Goal: Information Seeking & Learning: Compare options

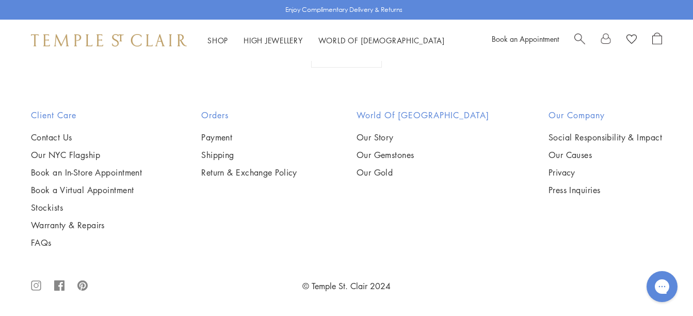
scroll to position [3097, 0]
click at [0, 0] on img at bounding box center [0, 0] width 0 height 0
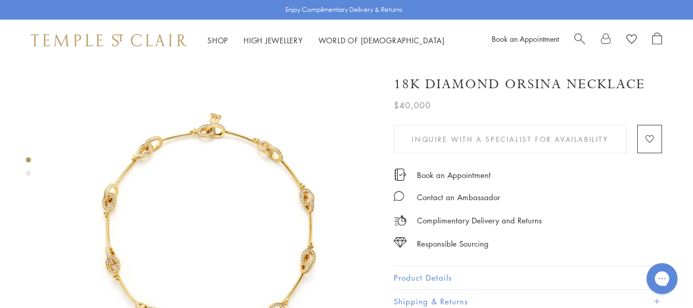
click at [282, 205] on img at bounding box center [215, 226] width 327 height 330
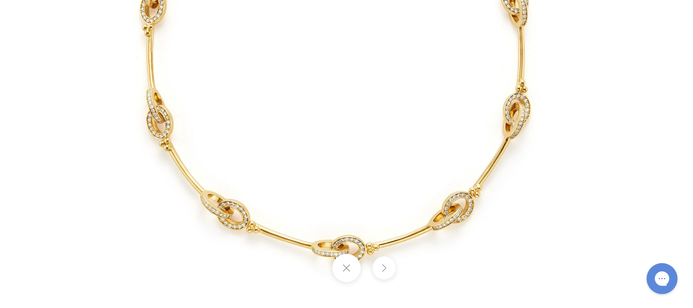
click at [563, 152] on img at bounding box center [346, 51] width 598 height 604
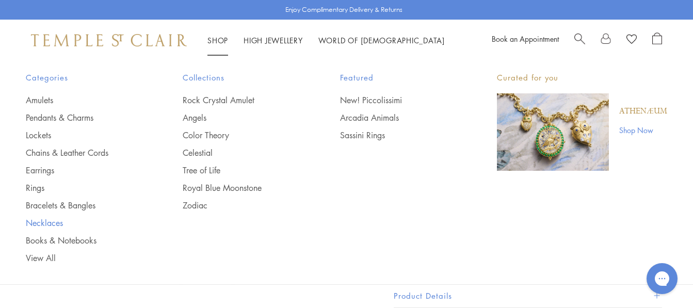
click at [54, 222] on link "Necklaces" at bounding box center [84, 222] width 116 height 11
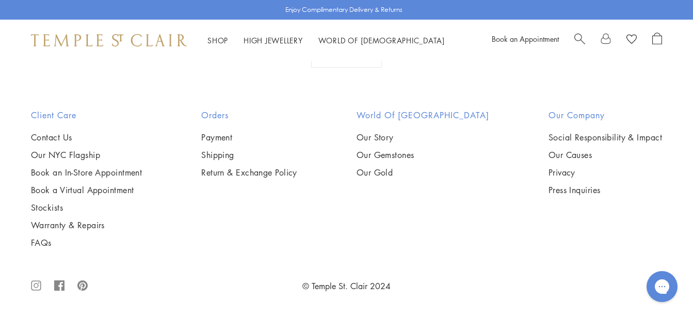
scroll to position [1755, 0]
click at [0, 0] on img at bounding box center [0, 0] width 0 height 0
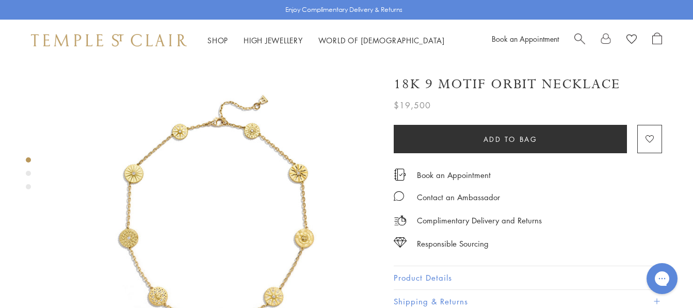
click at [238, 196] on img at bounding box center [215, 224] width 327 height 327
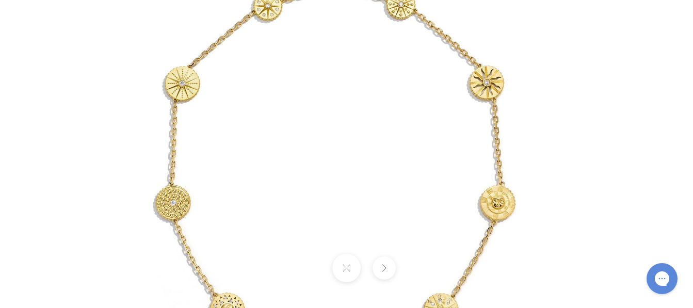
drag, startPoint x: 390, startPoint y: 154, endPoint x: 336, endPoint y: 218, distance: 83.2
click at [328, 208] on img at bounding box center [332, 177] width 604 height 604
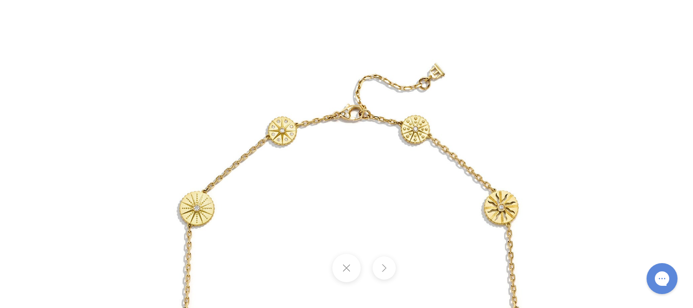
click at [645, 87] on img at bounding box center [347, 302] width 604 height 604
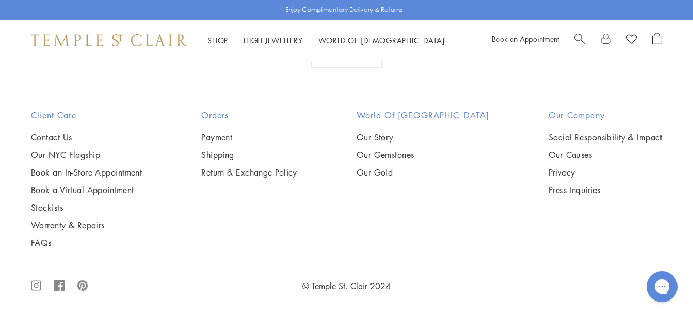
scroll to position [3346, 0]
click at [0, 0] on img at bounding box center [0, 0] width 0 height 0
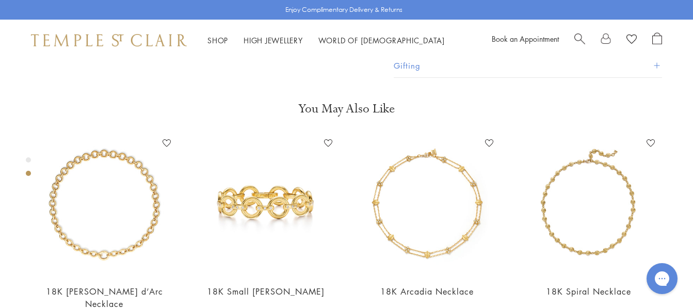
scroll to position [319, 0]
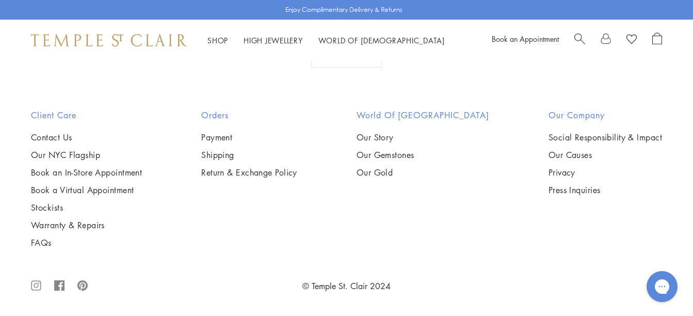
click at [0, 0] on img at bounding box center [0, 0] width 0 height 0
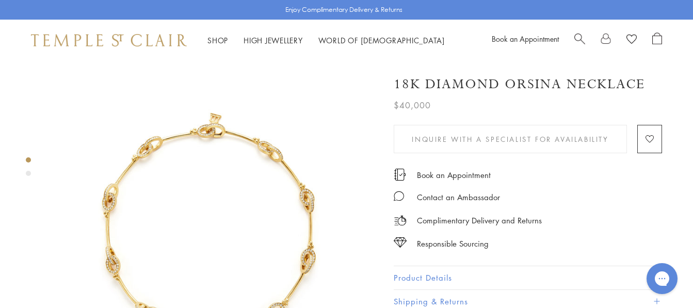
click at [199, 168] on img at bounding box center [215, 226] width 327 height 330
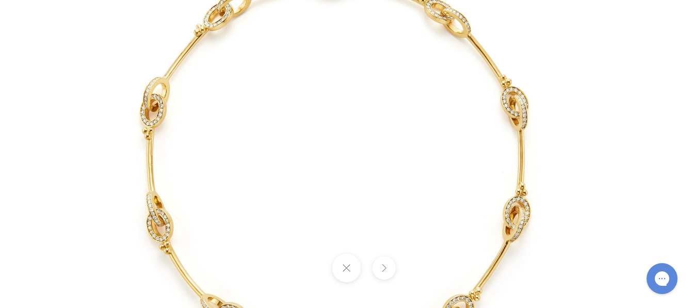
drag, startPoint x: 219, startPoint y: 119, endPoint x: 215, endPoint y: 138, distance: 20.2
click at [215, 138] on img at bounding box center [346, 154] width 598 height 604
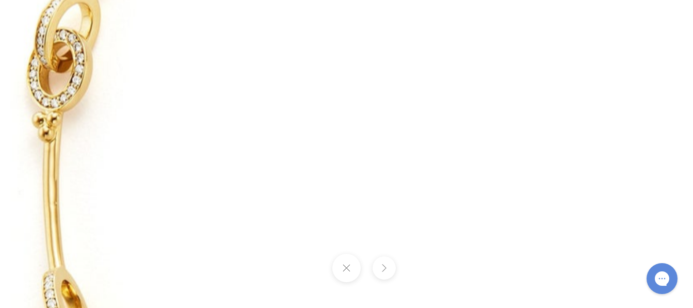
click at [215, 138] on img at bounding box center [535, 177] width 1472 height 1487
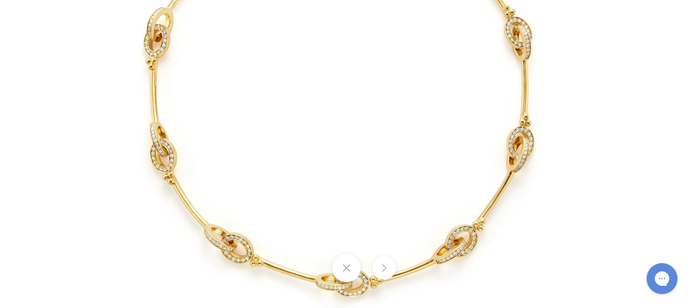
drag, startPoint x: 416, startPoint y: 115, endPoint x: 426, endPoint y: 56, distance: 59.2
click at [426, 56] on img at bounding box center [350, 85] width 598 height 604
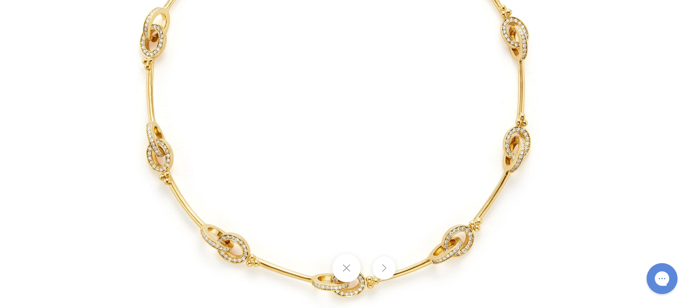
click at [426, 56] on img at bounding box center [346, 85] width 598 height 604
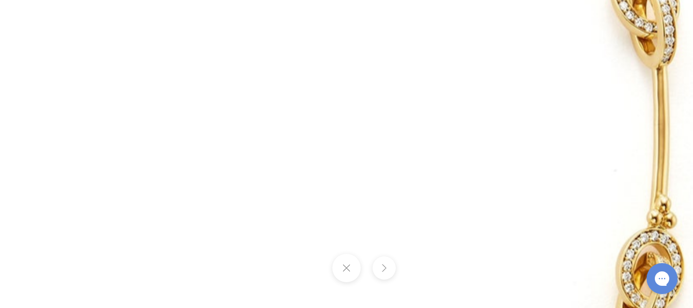
click at [368, 71] on img at bounding box center [231, 126] width 1472 height 1487
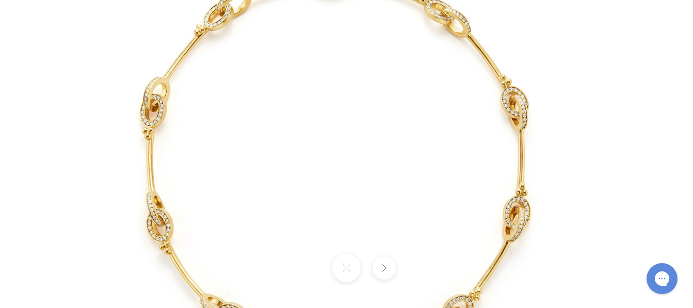
click at [610, 39] on img at bounding box center [346, 154] width 598 height 604
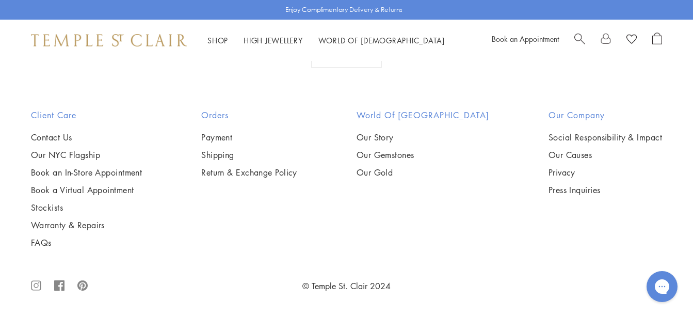
scroll to position [3379, 0]
click at [0, 0] on img at bounding box center [0, 0] width 0 height 0
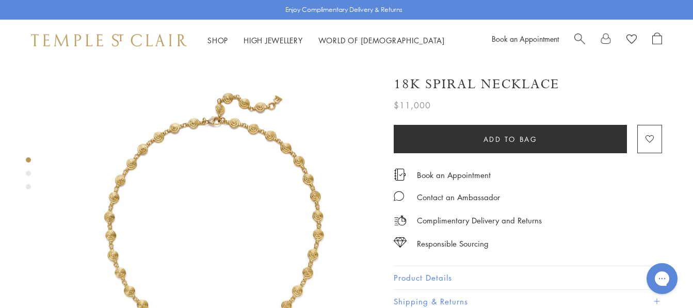
click at [234, 198] on img at bounding box center [215, 224] width 327 height 327
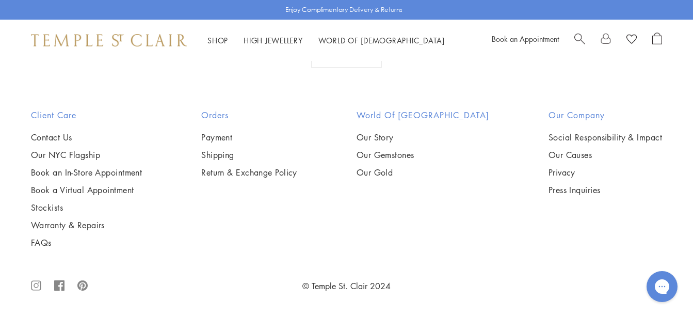
scroll to position [3060, 0]
click at [0, 0] on img at bounding box center [0, 0] width 0 height 0
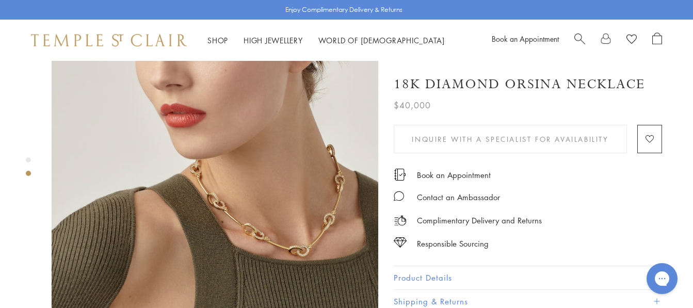
scroll to position [361, 0]
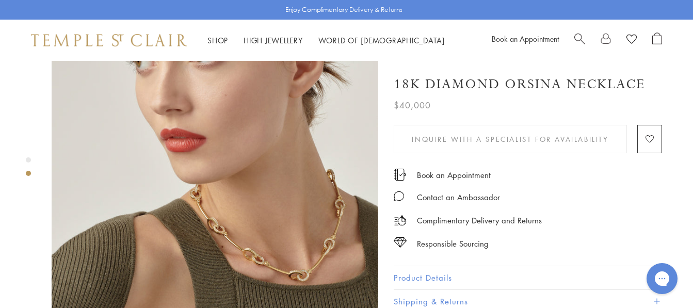
click at [282, 222] on img at bounding box center [215, 208] width 327 height 327
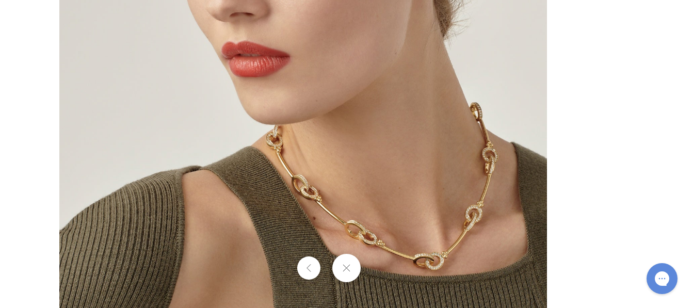
drag, startPoint x: 485, startPoint y: 235, endPoint x: 333, endPoint y: 185, distance: 160.0
click at [333, 185] on img at bounding box center [303, 161] width 488 height 488
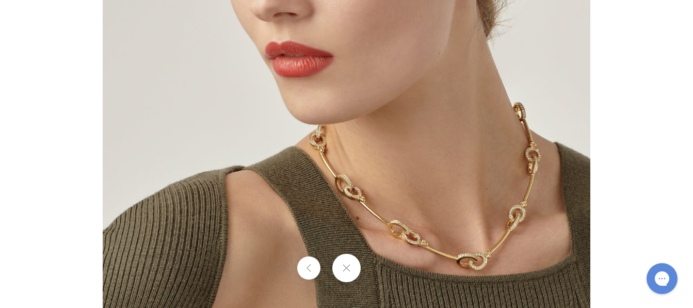
click at [569, 87] on img at bounding box center [347, 161] width 488 height 488
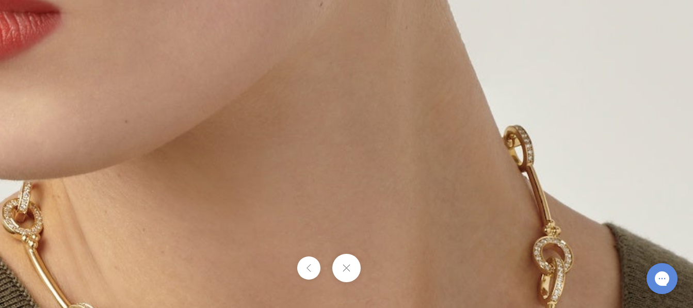
click at [385, 184] on img at bounding box center [93, 269] width 1201 height 1201
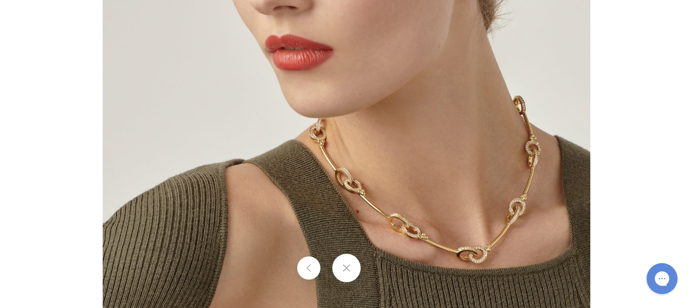
click at [664, 90] on div at bounding box center [346, 154] width 693 height 308
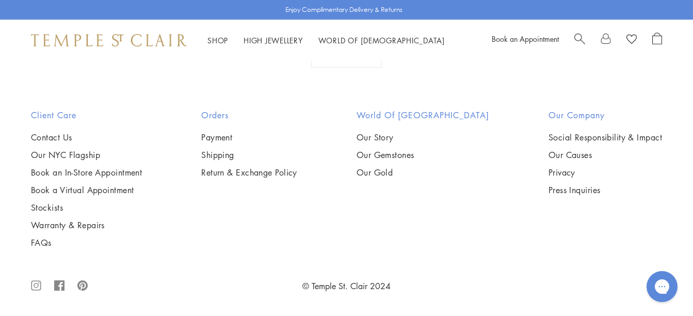
scroll to position [3060, 0]
click at [0, 0] on img at bounding box center [0, 0] width 0 height 0
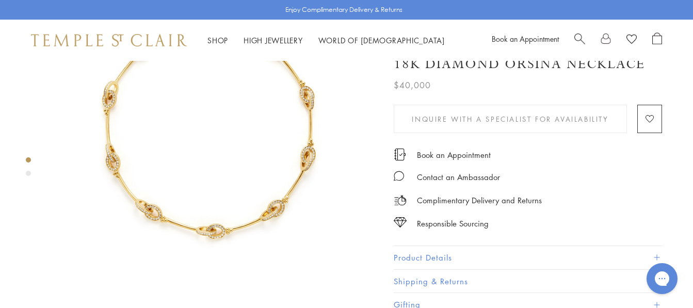
scroll to position [103, 0]
click at [447, 259] on button "Product Details" at bounding box center [528, 257] width 268 height 23
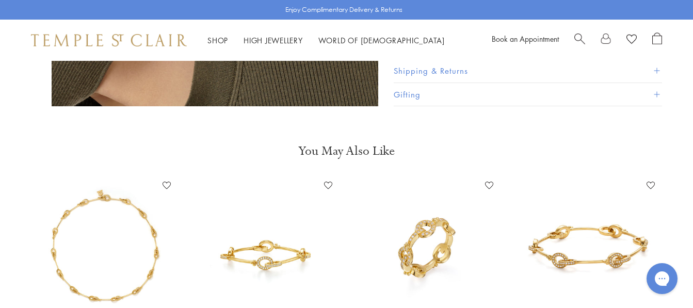
scroll to position [671, 0]
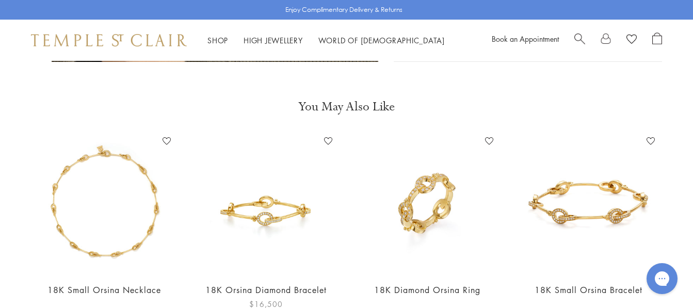
click at [265, 220] on img at bounding box center [266, 203] width 141 height 141
click at [278, 213] on img at bounding box center [266, 203] width 141 height 141
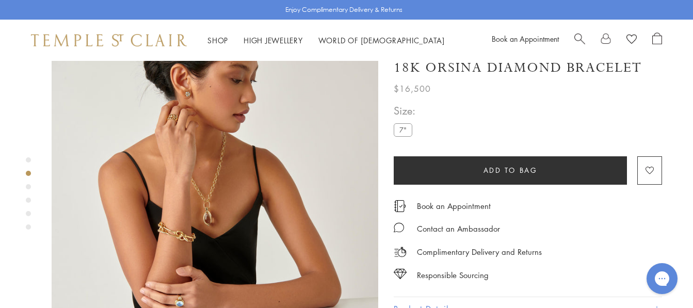
scroll to position [361, 0]
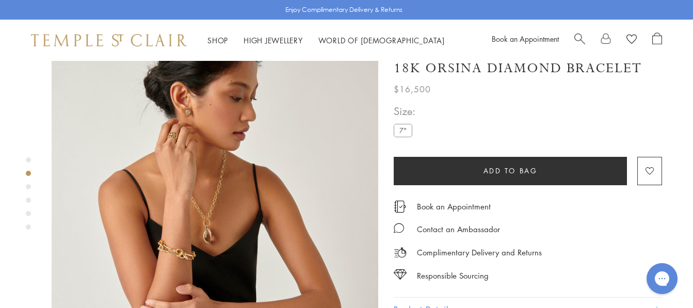
click at [209, 198] on img at bounding box center [215, 205] width 327 height 327
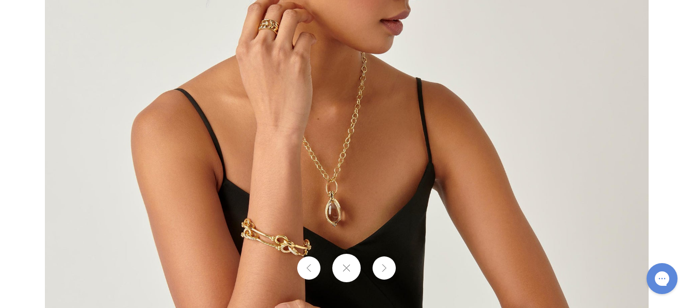
click at [341, 195] on img at bounding box center [347, 154] width 604 height 604
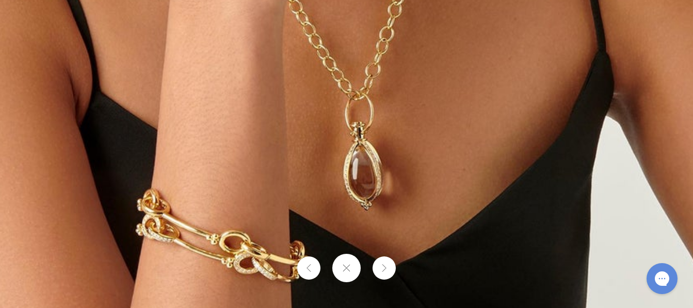
drag, startPoint x: 404, startPoint y: 162, endPoint x: 444, endPoint y: 105, distance: 70.0
click at [444, 105] on img at bounding box center [396, 31] width 1487 height 1487
click at [335, 193] on img at bounding box center [396, 31] width 1487 height 1487
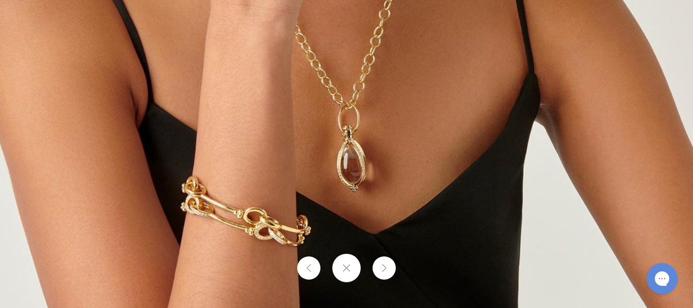
drag, startPoint x: 335, startPoint y: 193, endPoint x: 337, endPoint y: 142, distance: 50.1
click at [337, 143] on img at bounding box center [377, 58] width 1118 height 1118
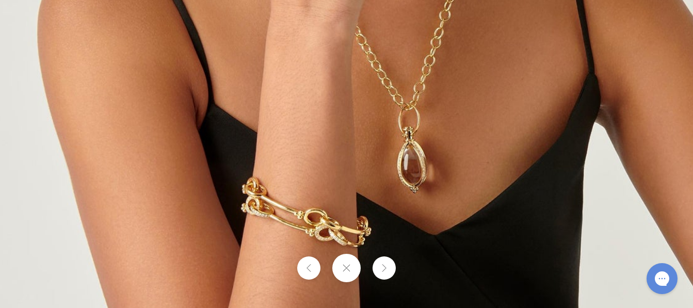
drag, startPoint x: 337, startPoint y: 140, endPoint x: 389, endPoint y: 157, distance: 54.7
click at [389, 157] on img at bounding box center [437, 59] width 1118 height 1118
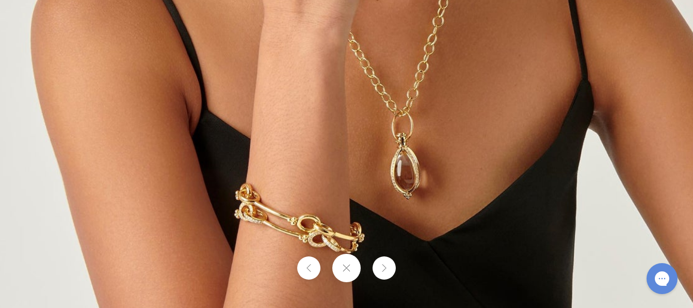
click at [483, 152] on img at bounding box center [430, 65] width 1118 height 1118
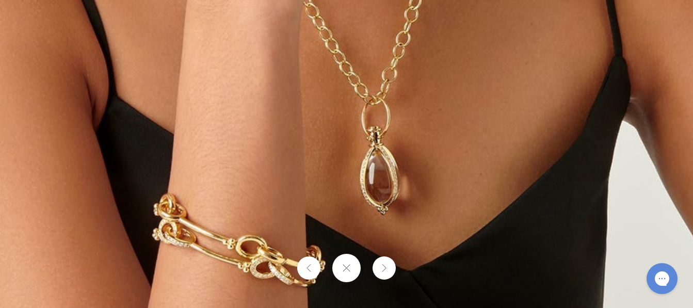
click at [483, 151] on img at bounding box center [413, 36] width 1487 height 1487
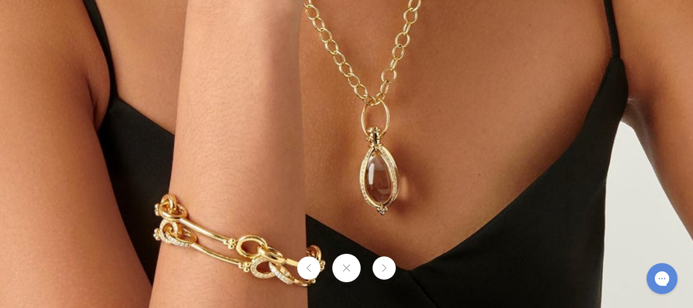
click at [483, 151] on img at bounding box center [412, 37] width 1476 height 1476
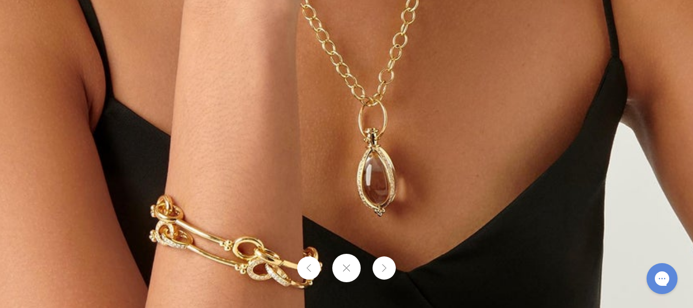
click at [425, 155] on img at bounding box center [410, 37] width 1487 height 1487
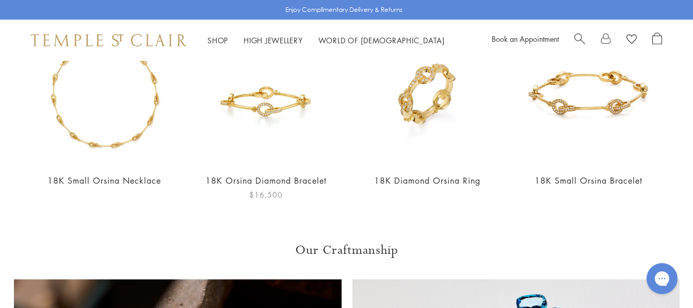
scroll to position [774, 0]
